Goal: Find specific page/section

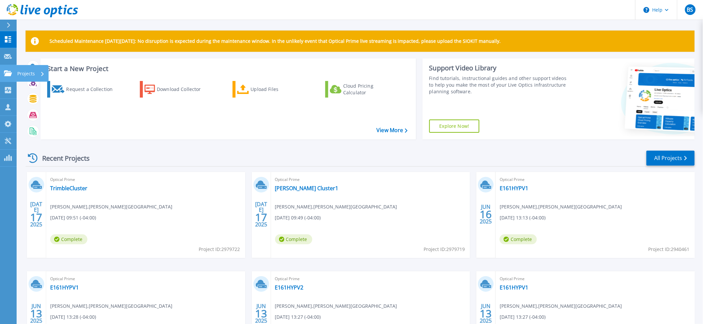
click at [8, 73] on icon at bounding box center [8, 73] width 8 height 6
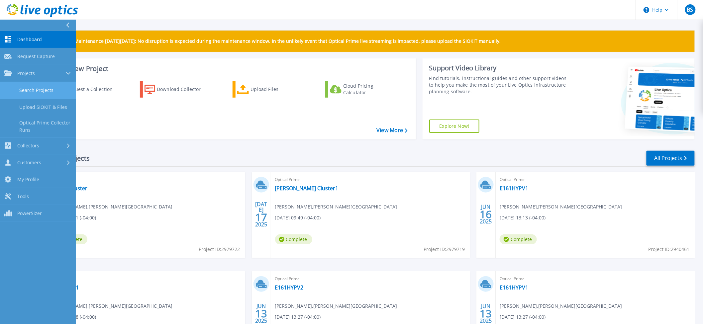
click at [34, 89] on link "Search Projects" at bounding box center [38, 90] width 76 height 17
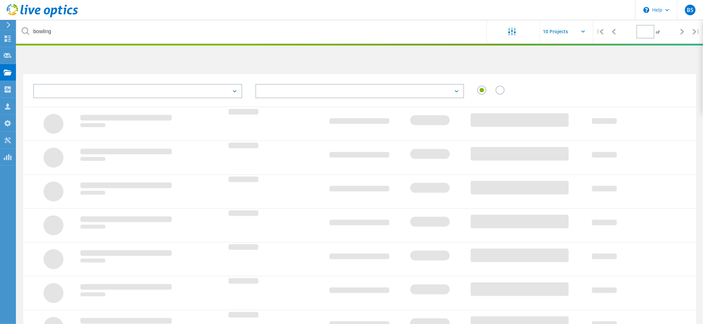
type input "1"
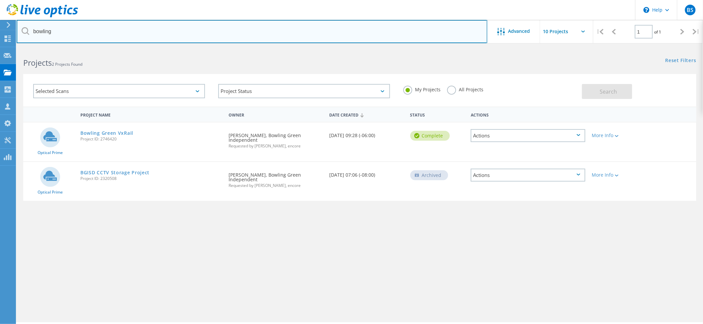
click at [54, 35] on input "bowling" at bounding box center [252, 31] width 471 height 23
click at [53, 34] on input "bowling" at bounding box center [252, 31] width 471 height 23
type input "b"
type input "jefferson"
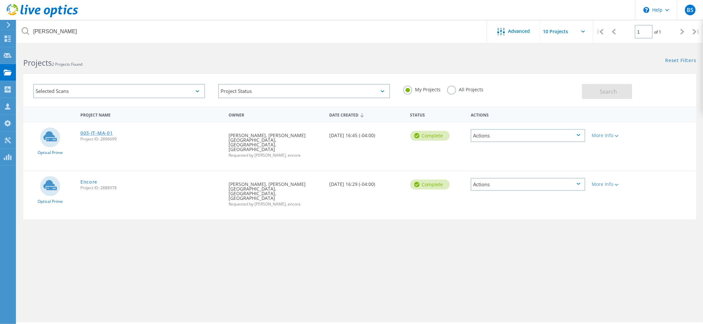
click at [103, 131] on link "003-IT-MA-01" at bounding box center [96, 133] width 32 height 5
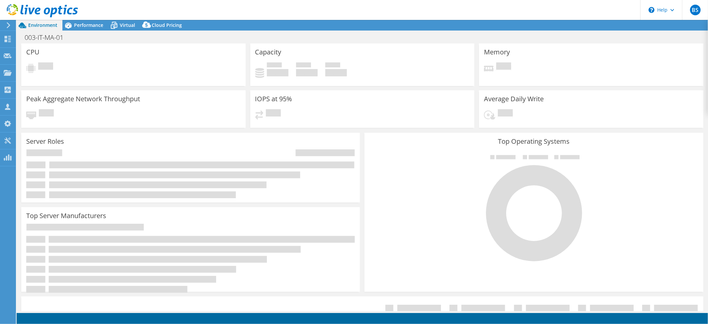
select select "USD"
